Goal: Task Accomplishment & Management: Use online tool/utility

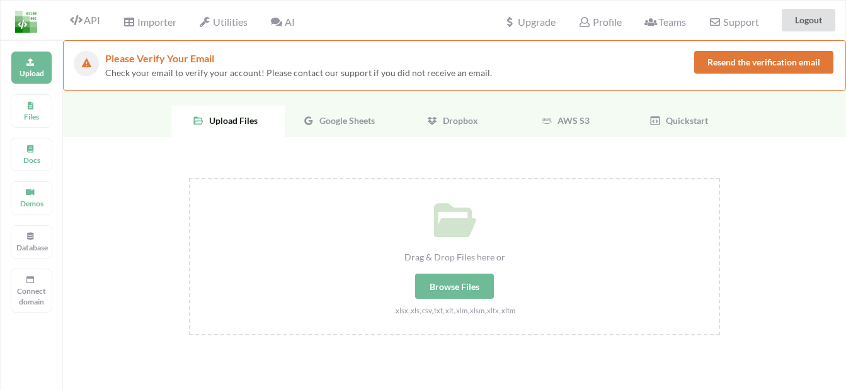
click at [371, 115] on div "Google Sheets" at bounding box center [341, 121] width 113 height 31
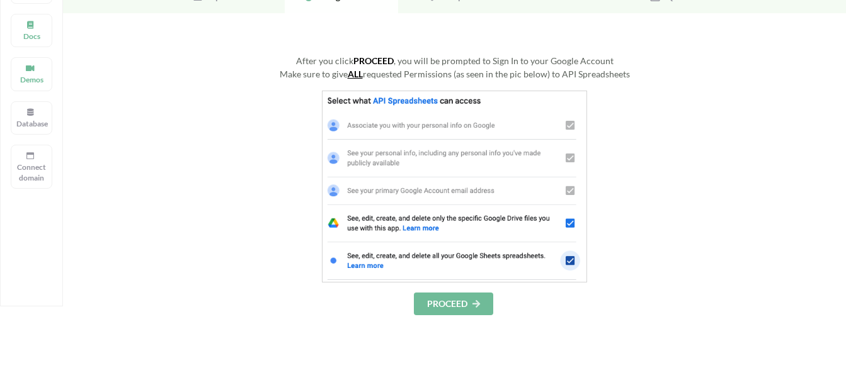
scroll to position [378, 0]
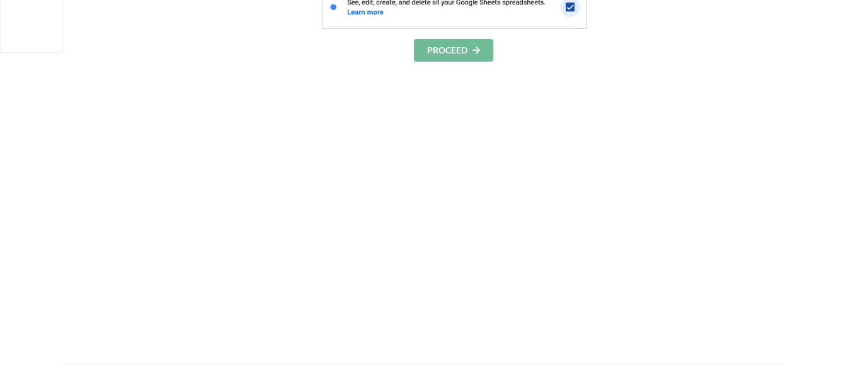
click at [482, 52] on icon at bounding box center [476, 50] width 11 height 8
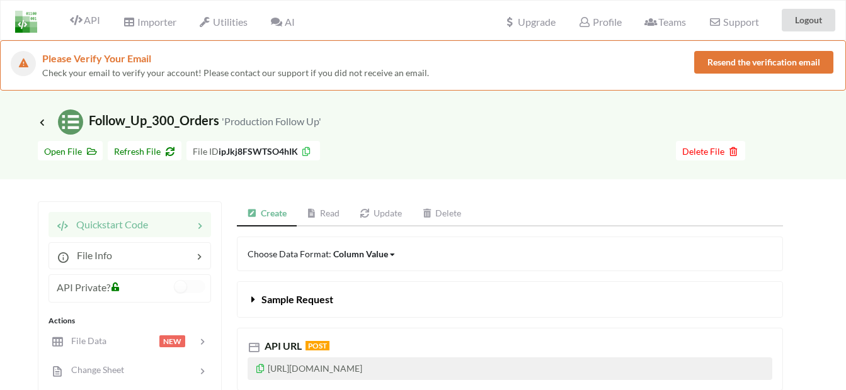
click at [325, 215] on link "Read" at bounding box center [324, 214] width 54 height 25
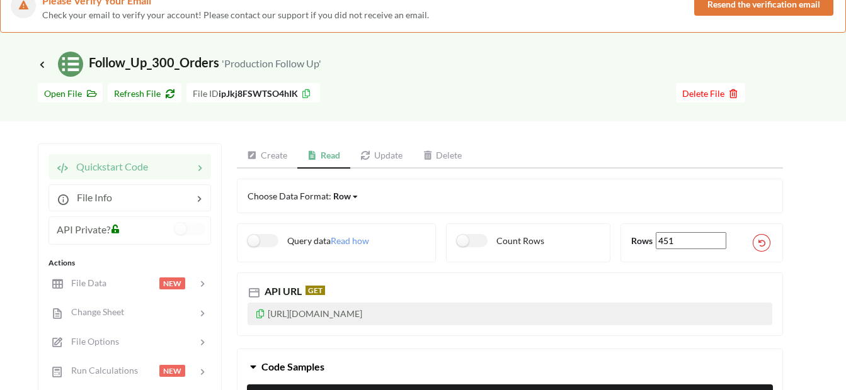
scroll to position [126, 0]
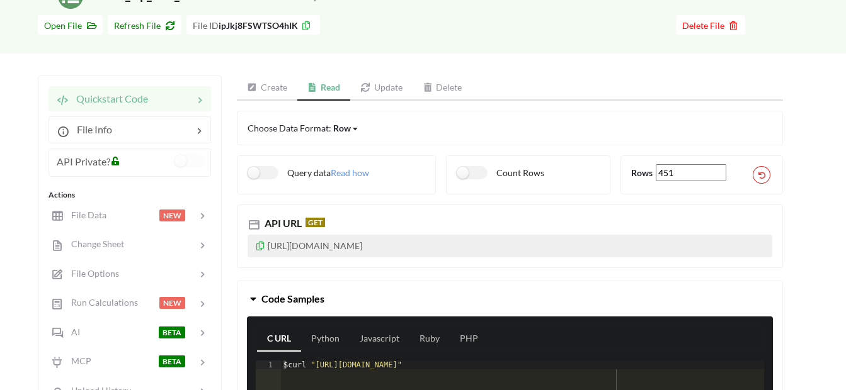
click at [116, 159] on icon at bounding box center [115, 159] width 11 height 9
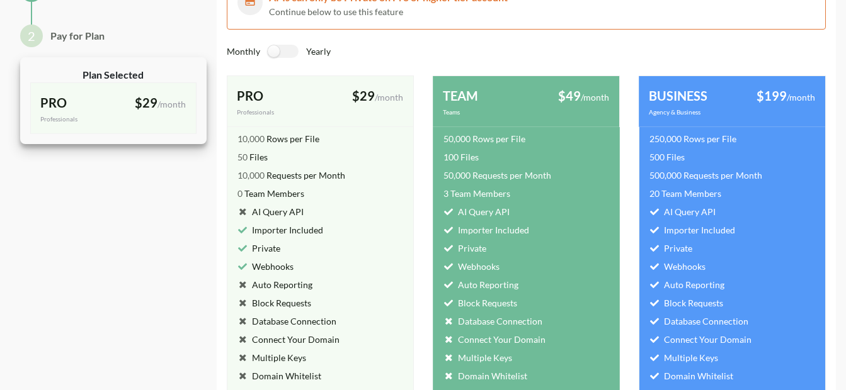
scroll to position [0, 0]
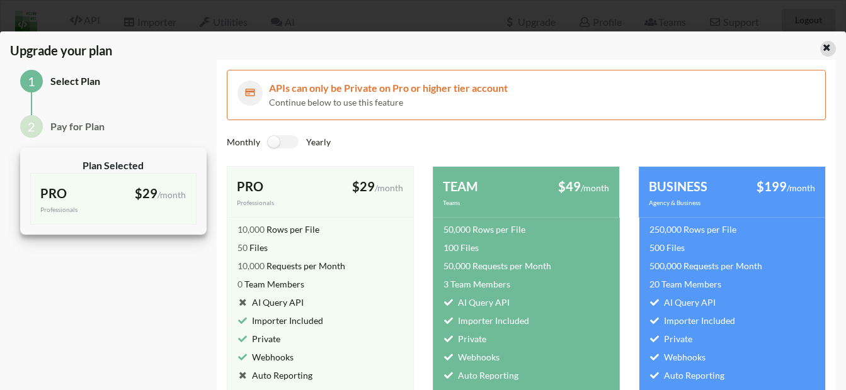
click at [821, 48] on icon at bounding box center [826, 46] width 11 height 9
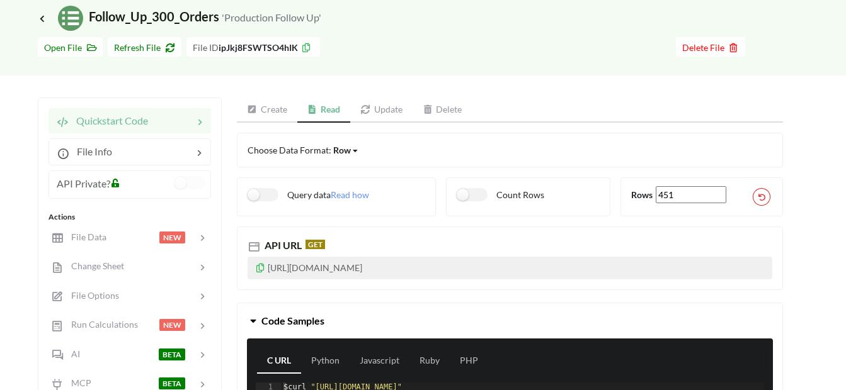
scroll to position [126, 0]
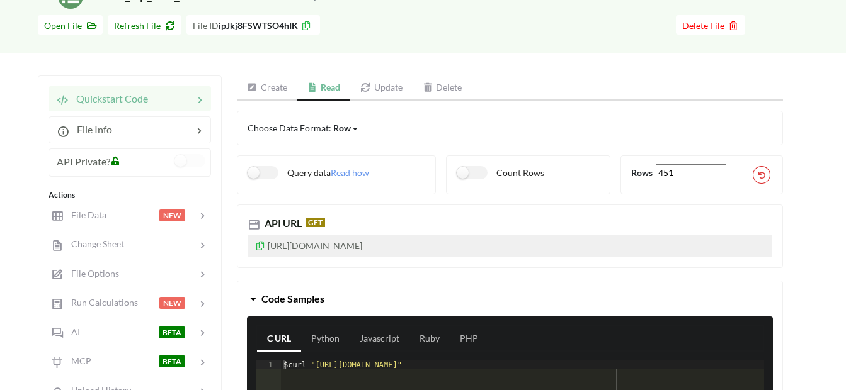
click at [259, 246] on icon at bounding box center [260, 244] width 11 height 9
